Goal: Task Accomplishment & Management: Use online tool/utility

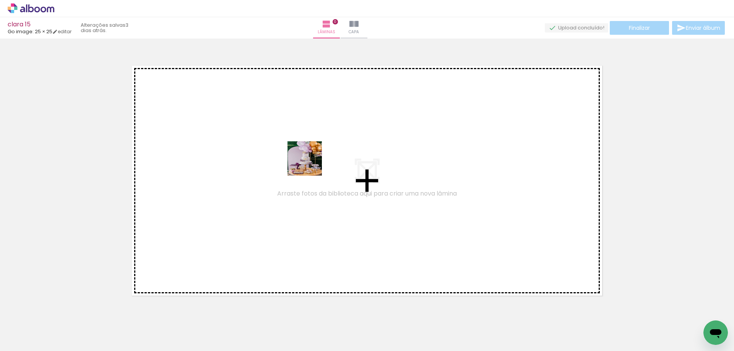
drag, startPoint x: 74, startPoint y: 335, endPoint x: 313, endPoint y: 162, distance: 295.6
click at [313, 162] on quentale-workspace at bounding box center [367, 175] width 734 height 351
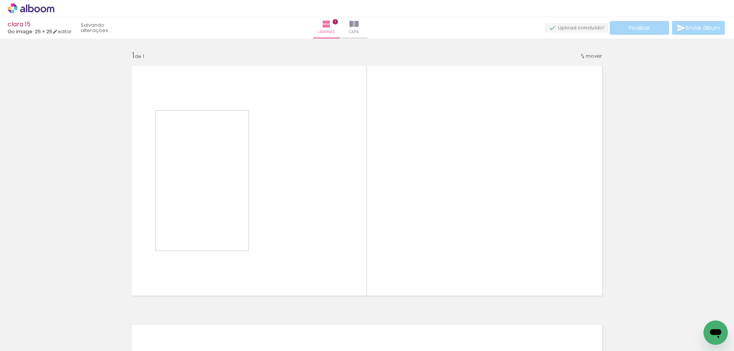
click at [23, 326] on input "Todas as fotos" at bounding box center [21, 328] width 29 height 6
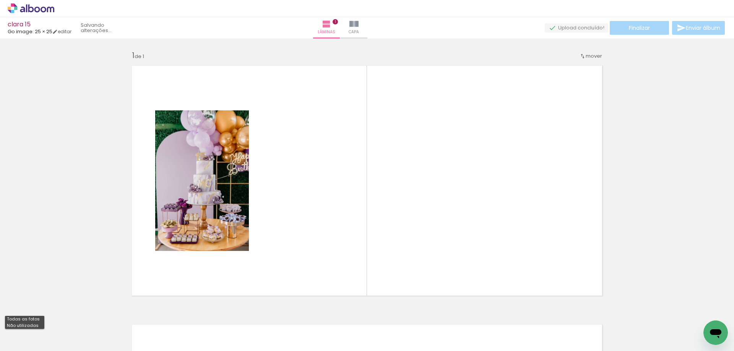
click at [23, 328] on paper-menu-button "Todas as fotos Não utilizadas" at bounding box center [23, 328] width 37 height 7
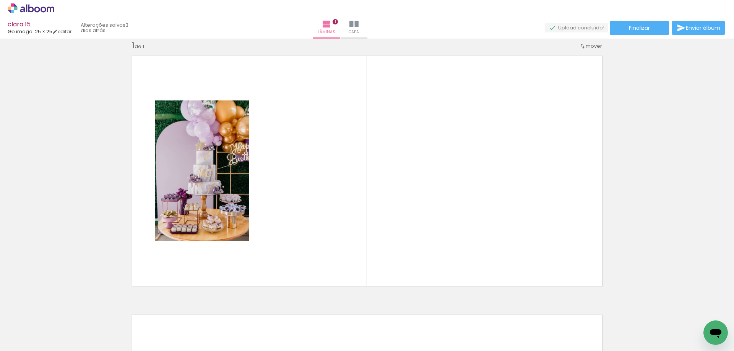
click at [23, 325] on input "Todas as fotos" at bounding box center [21, 328] width 29 height 6
click at [0, 0] on slot "Todas as fotos" at bounding box center [0, 0] width 0 height 0
click at [23, 328] on input "Todas as fotos" at bounding box center [21, 328] width 29 height 6
click at [27, 326] on div at bounding box center [24, 326] width 39 height 13
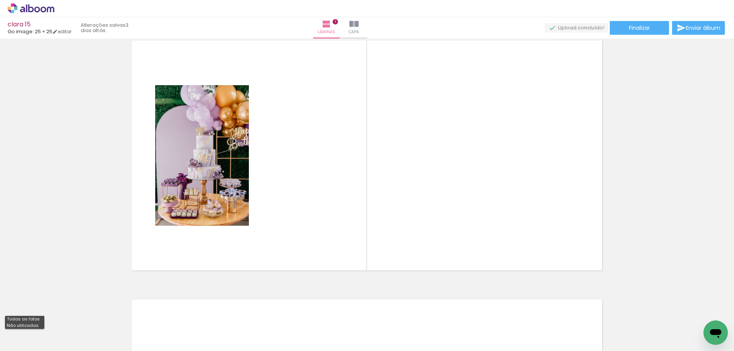
scroll to position [0, 0]
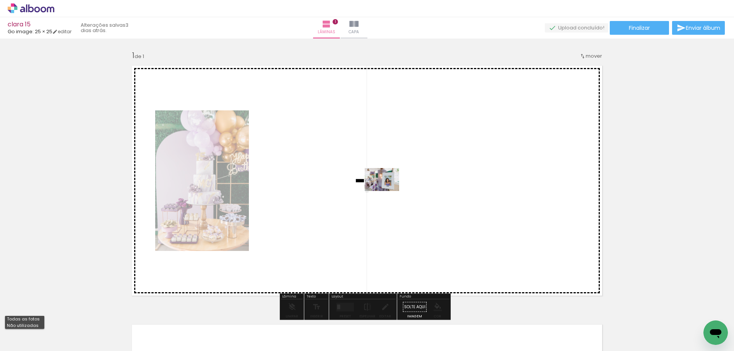
drag, startPoint x: 138, startPoint y: 318, endPoint x: 388, endPoint y: 191, distance: 280.1
click at [388, 191] on quentale-workspace at bounding box center [367, 175] width 734 height 351
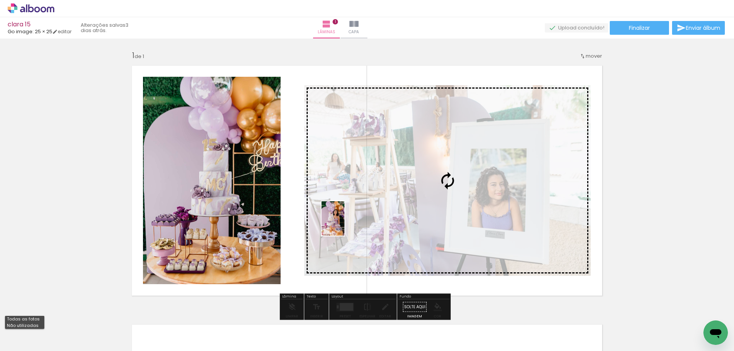
drag, startPoint x: 172, startPoint y: 325, endPoint x: 346, endPoint y: 224, distance: 200.6
click at [345, 224] on quentale-workspace at bounding box center [367, 175] width 734 height 351
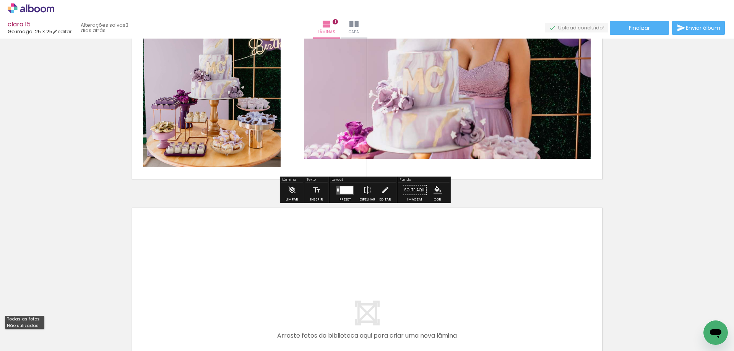
scroll to position [229, 0]
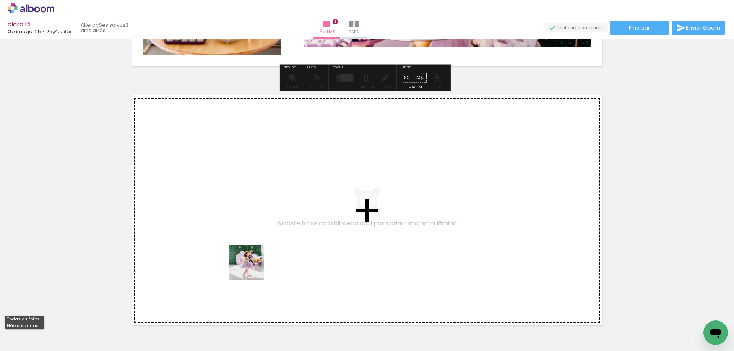
drag, startPoint x: 213, startPoint y: 326, endPoint x: 255, endPoint y: 264, distance: 74.3
click at [255, 264] on quentale-workspace at bounding box center [367, 175] width 734 height 351
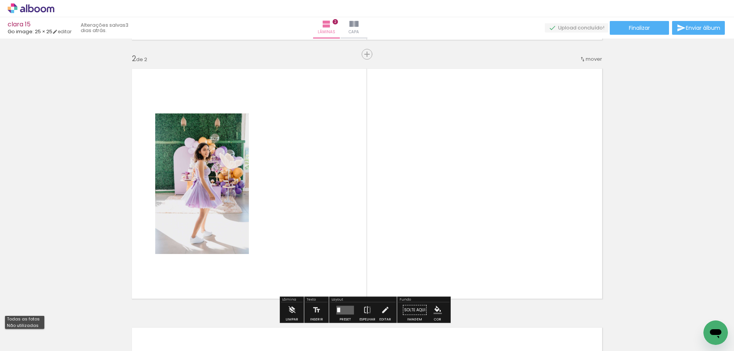
scroll to position [269, 0]
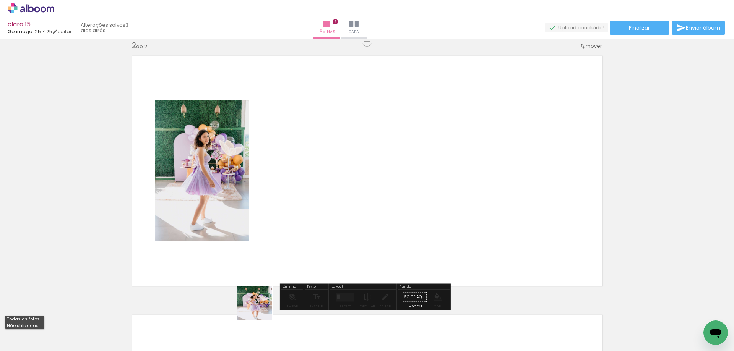
drag, startPoint x: 260, startPoint y: 309, endPoint x: 328, endPoint y: 173, distance: 152.5
click at [328, 173] on quentale-workspace at bounding box center [367, 175] width 734 height 351
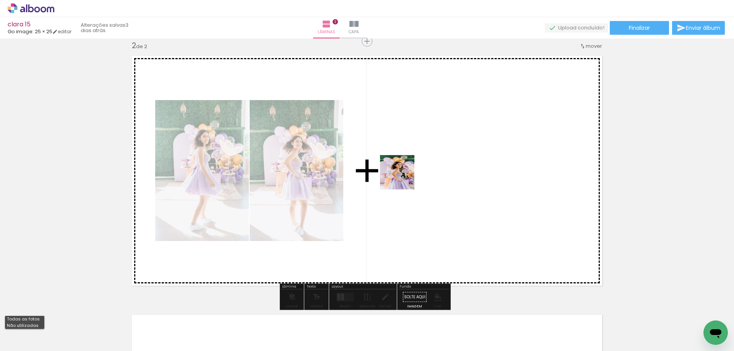
drag, startPoint x: 298, startPoint y: 319, endPoint x: 358, endPoint y: 249, distance: 92.2
click at [404, 178] on quentale-workspace at bounding box center [367, 175] width 734 height 351
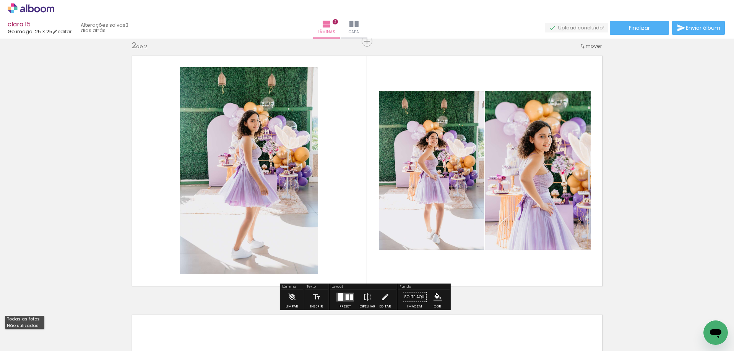
click at [0, 0] on slot "Não utilizadas" at bounding box center [0, 0] width 0 height 0
type input "Não utilizadas"
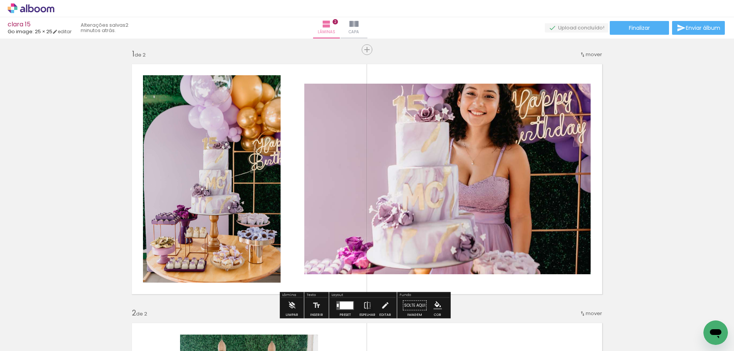
scroll to position [0, 0]
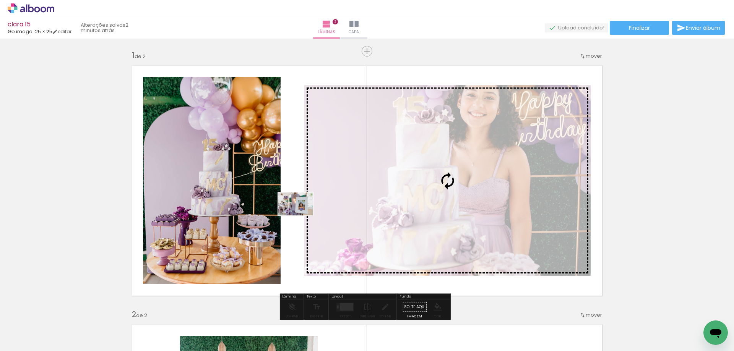
drag, startPoint x: 84, startPoint y: 326, endPoint x: 301, endPoint y: 216, distance: 244.1
click at [301, 216] on quentale-workspace at bounding box center [367, 175] width 734 height 351
